Goal: Complete application form

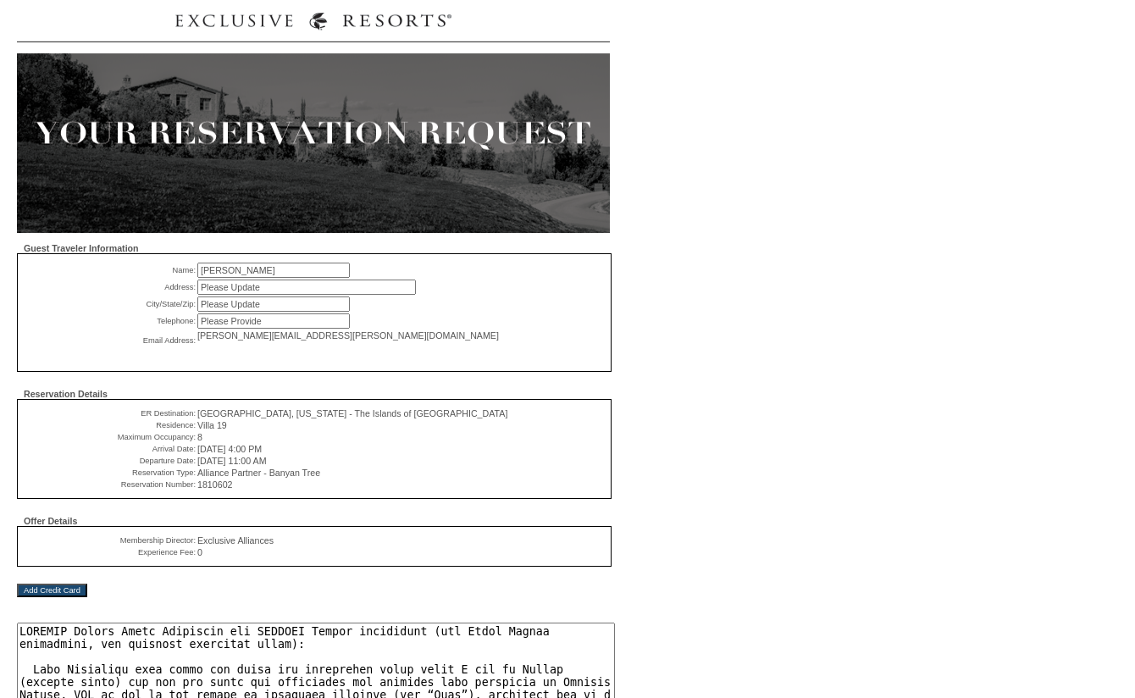
click at [393, 284] on input "Please Update" at bounding box center [306, 287] width 219 height 15
type input "[STREET_ADDRESS]"
type input "[GEOGRAPHIC_DATA]"
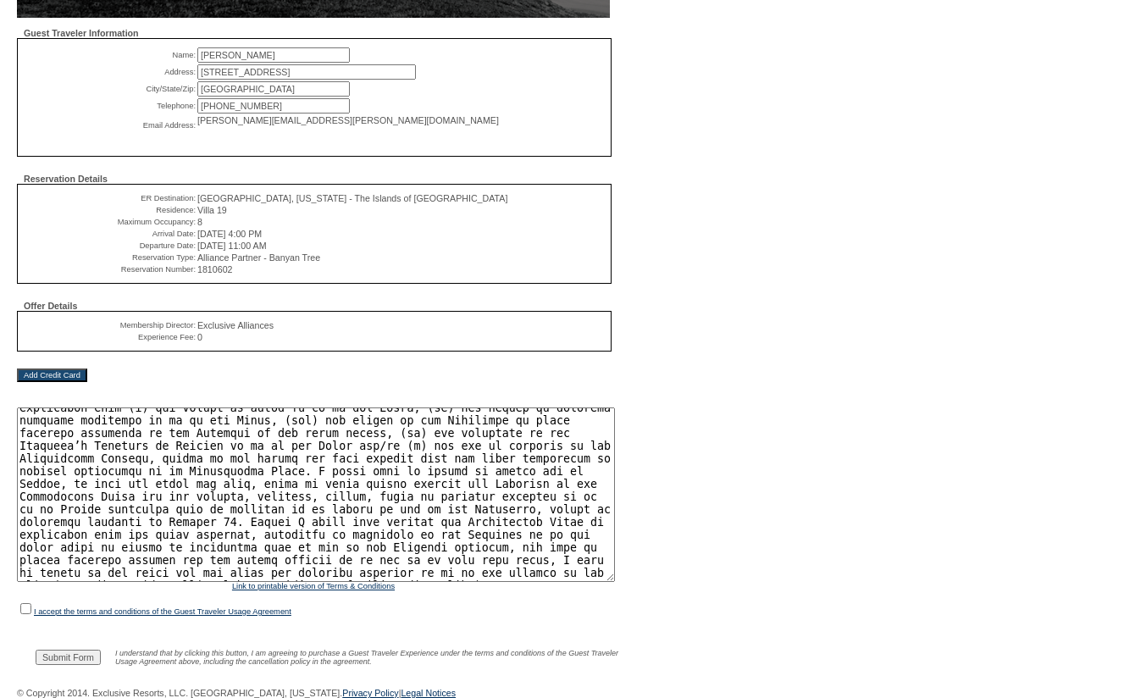
scroll to position [5383, 0]
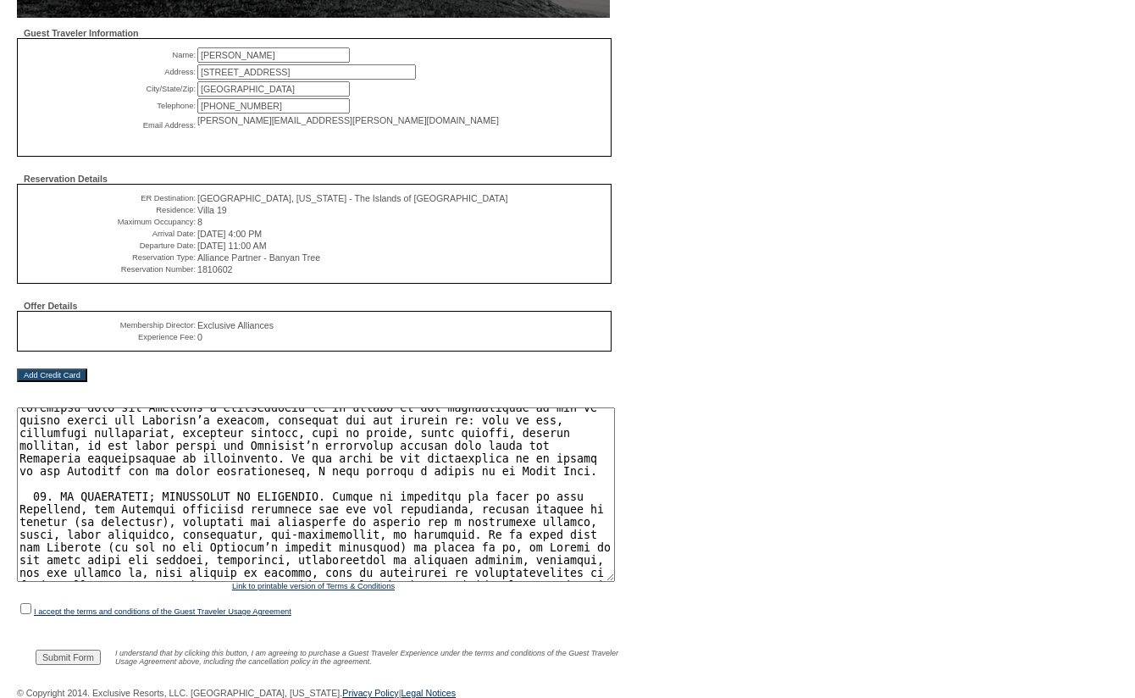
type input "[PHONE_NUMBER]"
click at [25, 605] on input "checkbox" at bounding box center [25, 608] width 11 height 11
checkbox input "true"
click at [57, 652] on input "Submit Form" at bounding box center [68, 657] width 65 height 15
click at [47, 369] on input "Add Credit Card" at bounding box center [52, 375] width 70 height 14
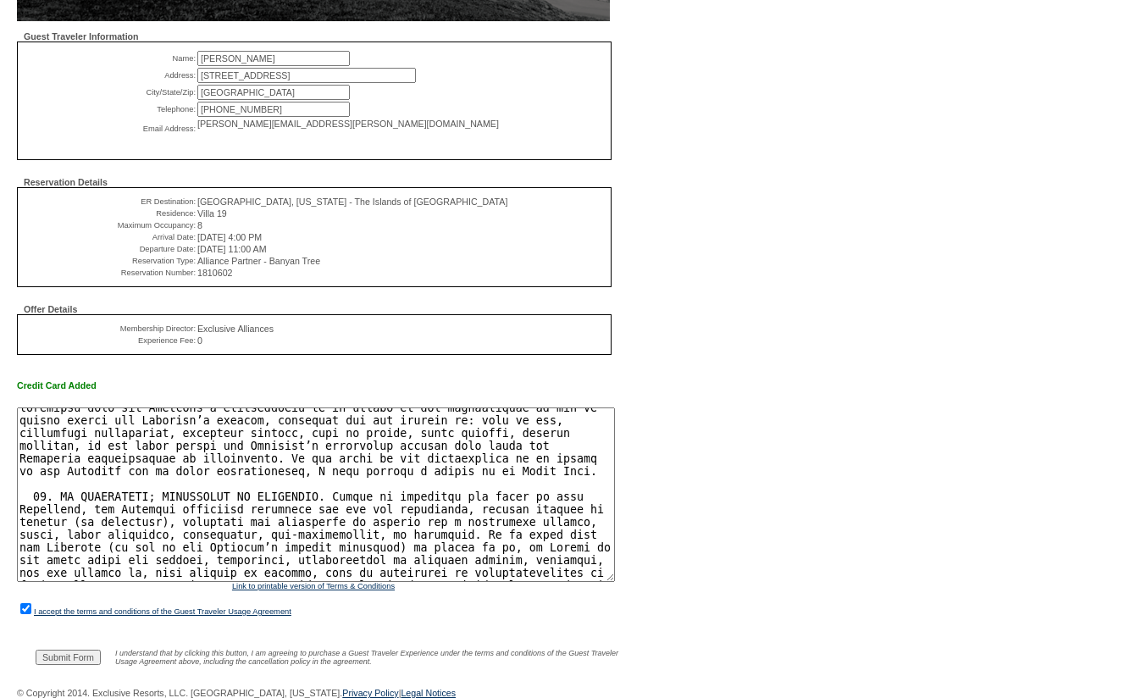
scroll to position [227, 0]
click at [76, 655] on input "Submit Form" at bounding box center [68, 657] width 65 height 15
